Goal: Task Accomplishment & Management: Use online tool/utility

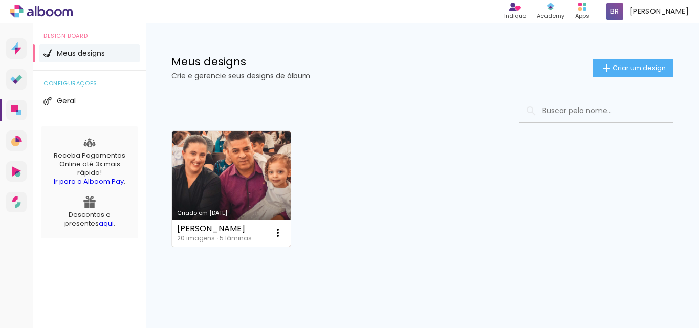
click at [227, 170] on link "Criado em [DATE]" at bounding box center [231, 189] width 119 height 116
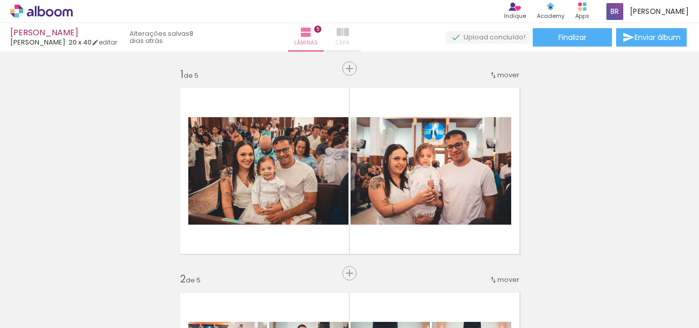
click at [349, 35] on iron-icon at bounding box center [343, 32] width 12 height 12
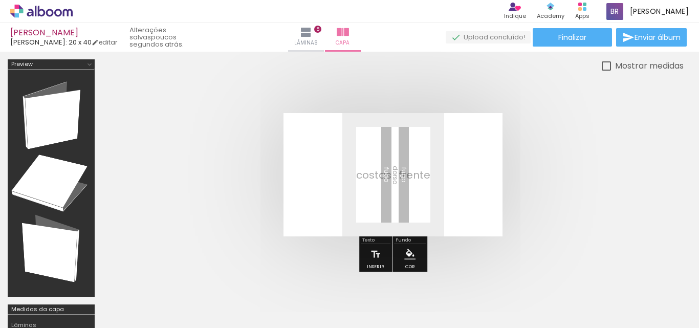
scroll to position [0, 534]
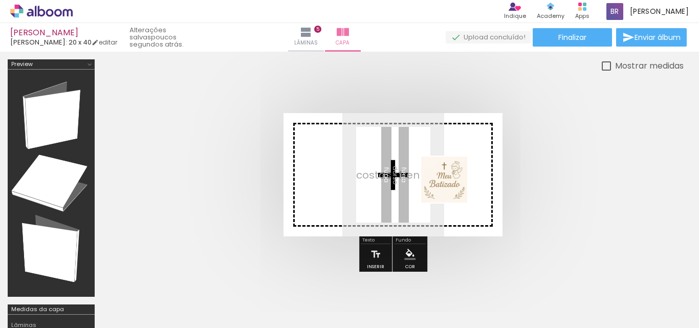
drag, startPoint x: 654, startPoint y: 296, endPoint x: 453, endPoint y: 187, distance: 228.2
click at [453, 187] on quentale-workspace at bounding box center [349, 164] width 699 height 328
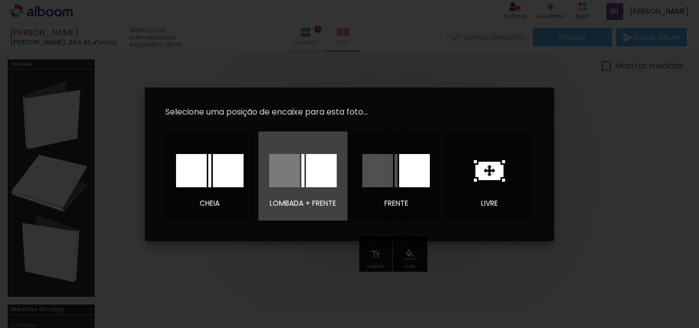
click at [316, 169] on div at bounding box center [321, 170] width 31 height 33
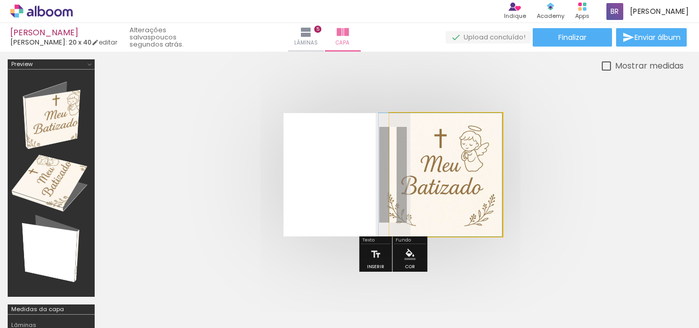
drag, startPoint x: 463, startPoint y: 188, endPoint x: 451, endPoint y: 201, distance: 17.7
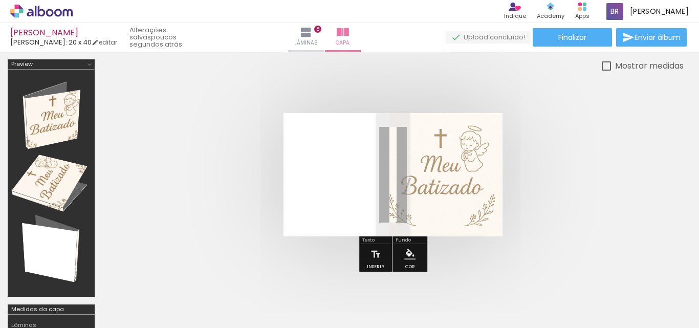
drag, startPoint x: 470, startPoint y: 157, endPoint x: 460, endPoint y: 157, distance: 9.7
click at [460, 157] on div at bounding box center [459, 155] width 6 height 6
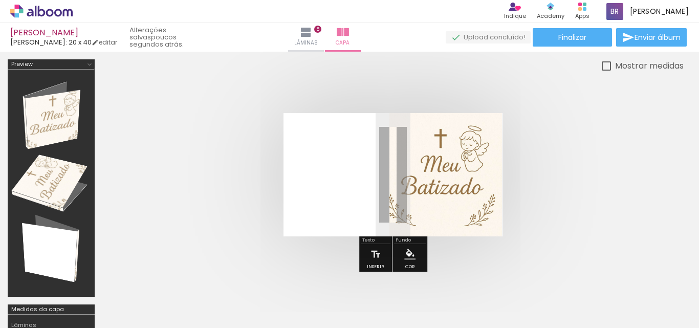
drag, startPoint x: 460, startPoint y: 158, endPoint x: 478, endPoint y: 159, distance: 18.4
type paper-slider "100"
click at [478, 159] on div at bounding box center [443, 154] width 71 height 15
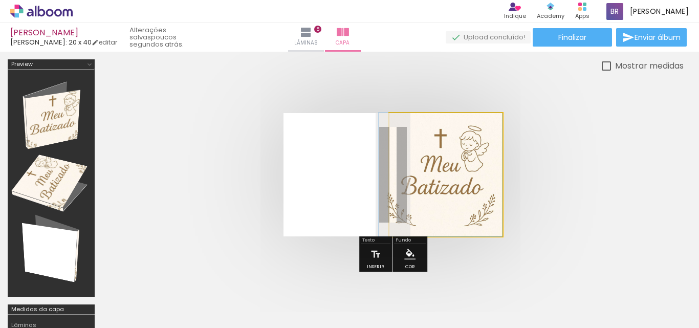
drag, startPoint x: 430, startPoint y: 139, endPoint x: 417, endPoint y: 139, distance: 13.3
type paper-slider "100"
click at [417, 139] on div at bounding box center [443, 138] width 71 height 15
drag, startPoint x: 476, startPoint y: 126, endPoint x: 459, endPoint y: 174, distance: 51.3
click at [540, 194] on quentale-cover at bounding box center [392, 174] width 499 height 123
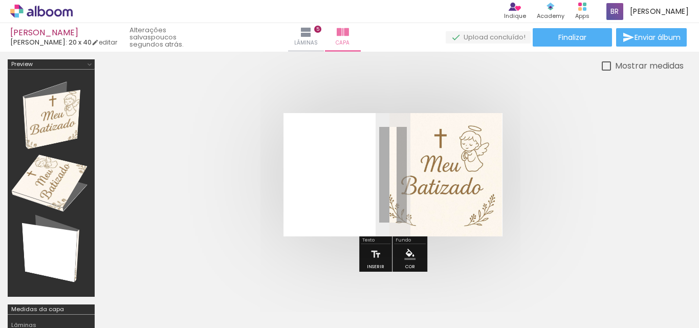
click at [346, 161] on quentale-layouter at bounding box center [392, 174] width 219 height 123
click at [407, 254] on iron-icon "color picker" at bounding box center [409, 254] width 11 height 11
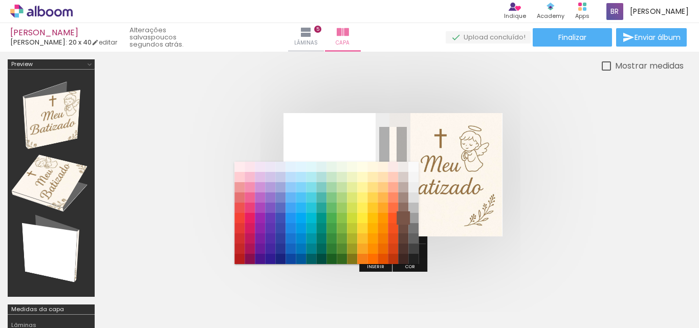
click at [403, 216] on paper-item "#795548" at bounding box center [403, 218] width 10 height 10
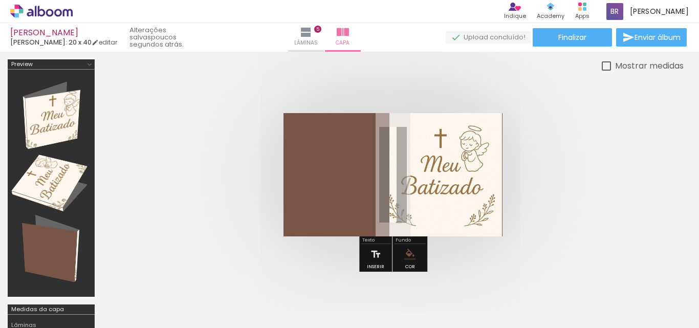
click at [545, 193] on quentale-cover at bounding box center [392, 174] width 499 height 123
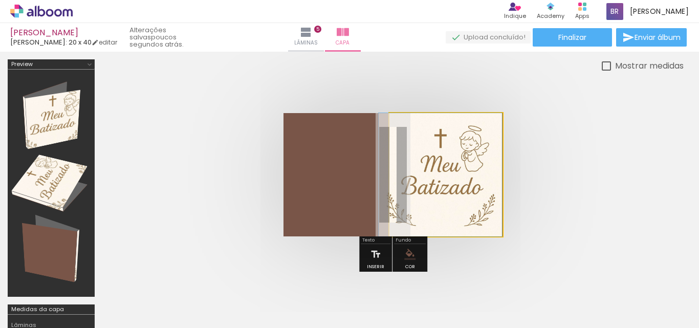
click at [482, 192] on quentale-photo at bounding box center [445, 174] width 113 height 123
drag, startPoint x: 495, startPoint y: 117, endPoint x: 450, endPoint y: 148, distance: 54.6
drag, startPoint x: 430, startPoint y: 193, endPoint x: 423, endPoint y: 216, distance: 24.0
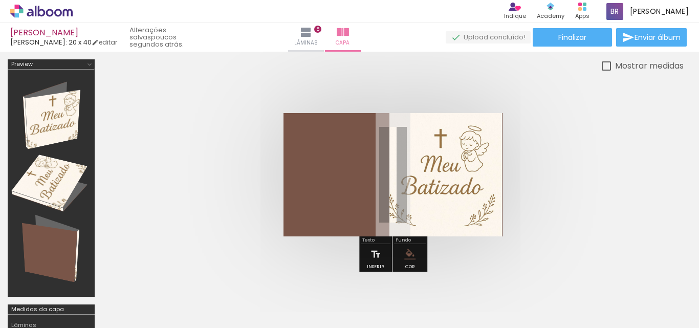
click at [541, 211] on quentale-cover at bounding box center [392, 174] width 499 height 123
click at [547, 122] on quentale-cover at bounding box center [392, 174] width 499 height 123
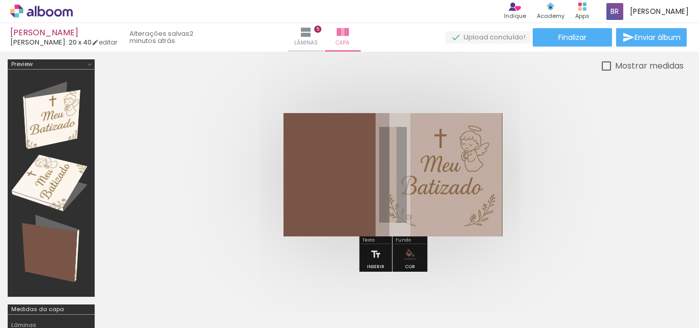
drag, startPoint x: 466, startPoint y: 154, endPoint x: 448, endPoint y: 156, distance: 18.5
click at [448, 156] on div at bounding box center [451, 155] width 6 height 6
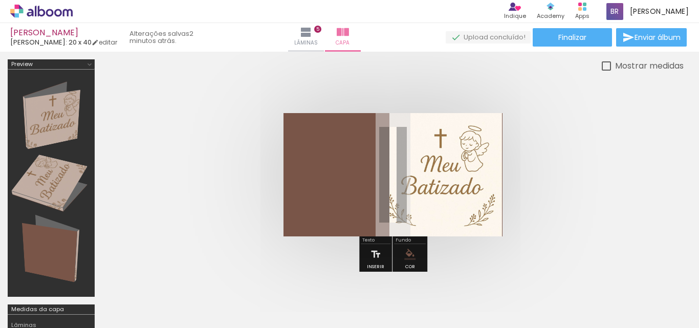
drag, startPoint x: 451, startPoint y: 159, endPoint x: 474, endPoint y: 161, distance: 22.6
type paper-slider "100"
click at [474, 161] on div at bounding box center [468, 155] width 16 height 16
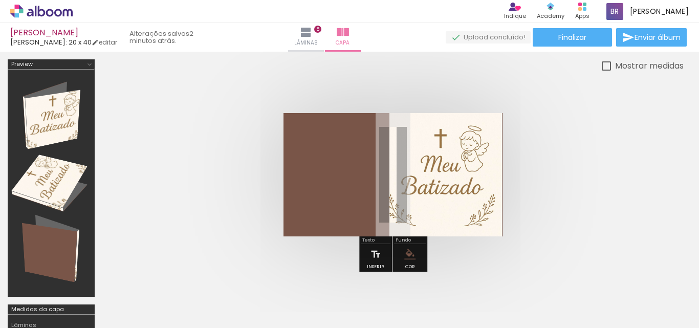
click at [521, 185] on quentale-cover at bounding box center [392, 174] width 499 height 123
click at [312, 32] on iron-icon at bounding box center [306, 32] width 12 height 12
